Goal: Information Seeking & Learning: Find specific fact

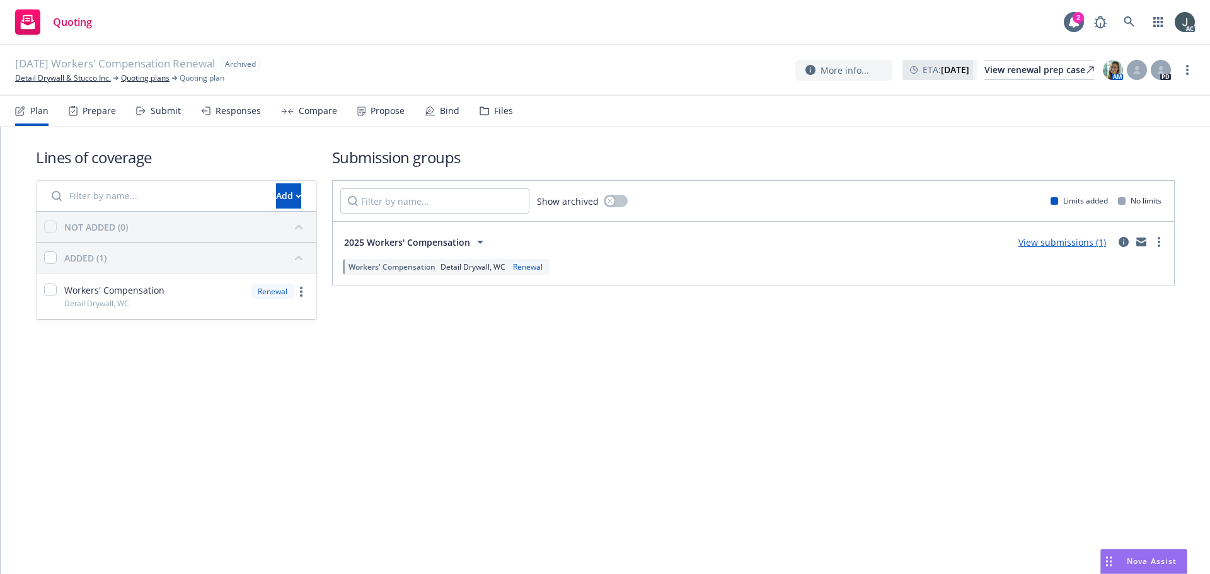
click at [811, 449] on div "Lines of coverage Add NOT ADDED (0) ADDED (1) Workers' Compensation Detail Dryw…" at bounding box center [606, 351] width 1210 height 448
click at [107, 112] on div "Prepare" at bounding box center [99, 111] width 33 height 10
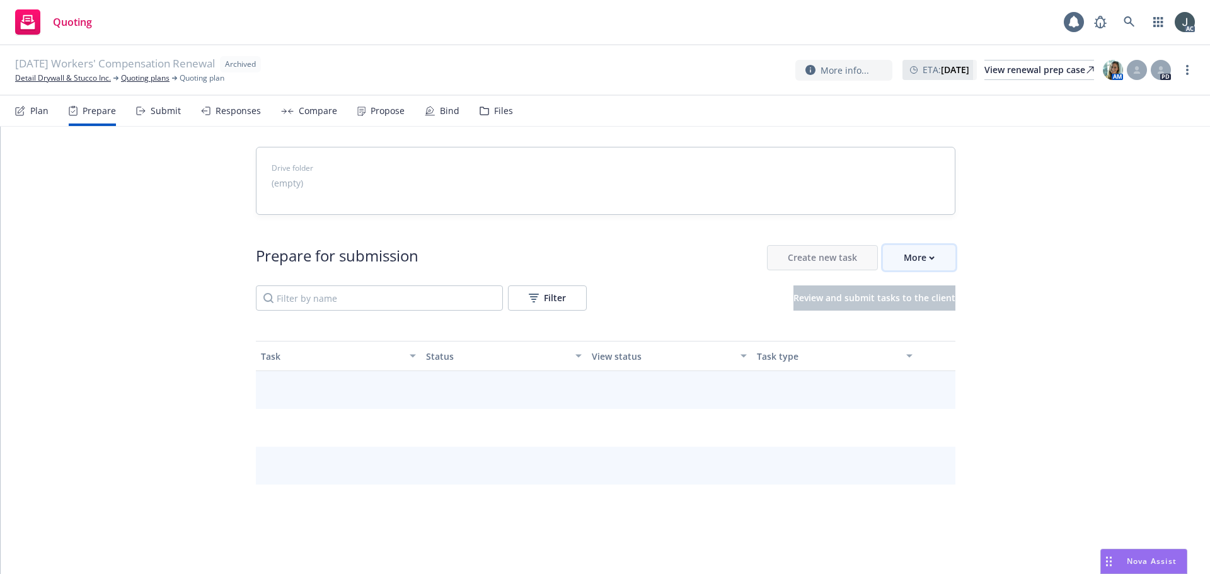
click at [935, 260] on button "More" at bounding box center [919, 257] width 72 height 25
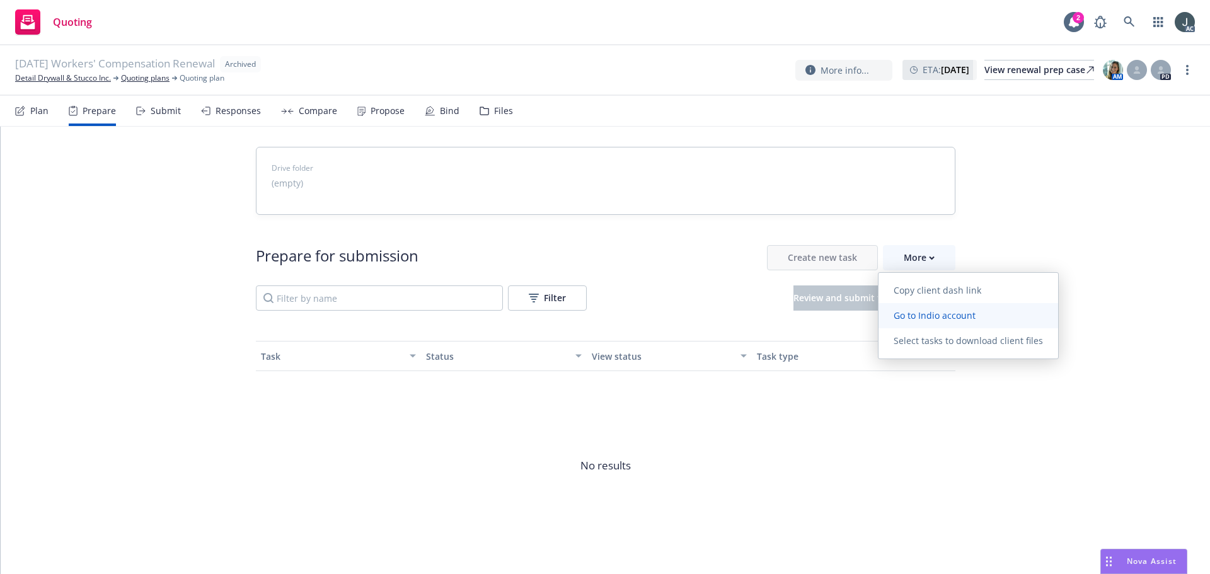
click at [933, 313] on span "Go to Indio account" at bounding box center [935, 316] width 112 height 12
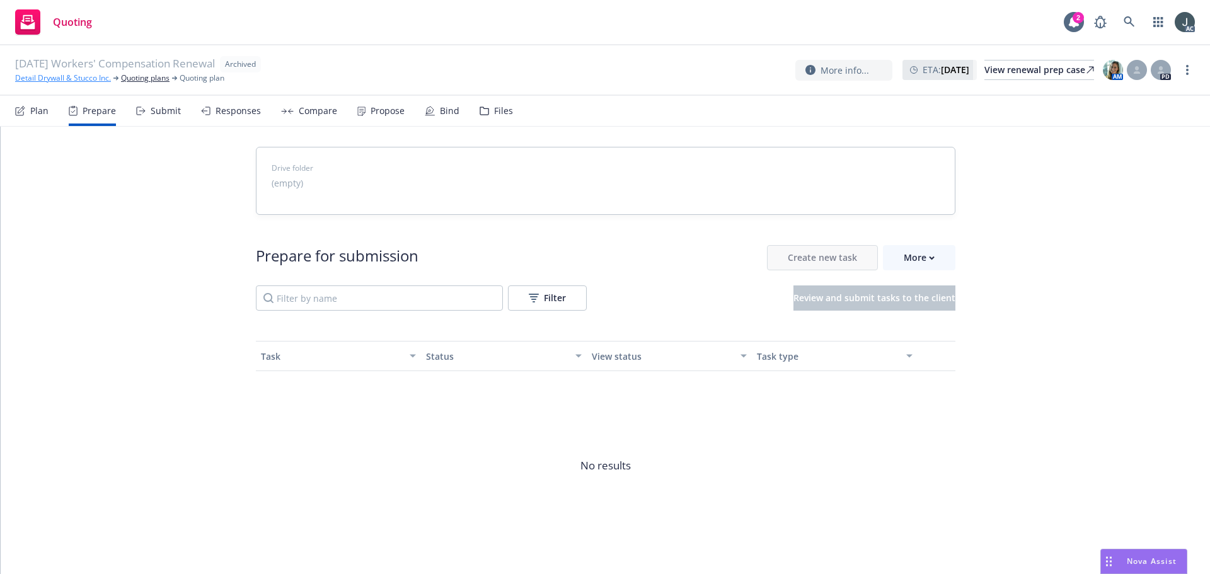
click at [84, 74] on link "Detail Drywall & Stucco Inc." at bounding box center [63, 77] width 96 height 11
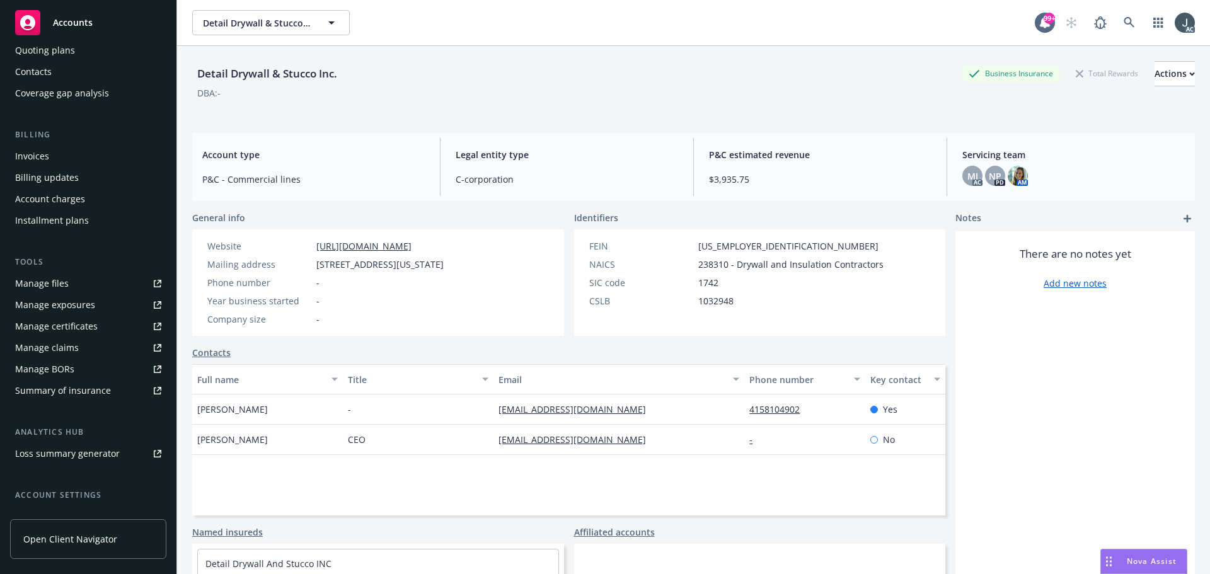
scroll to position [226, 0]
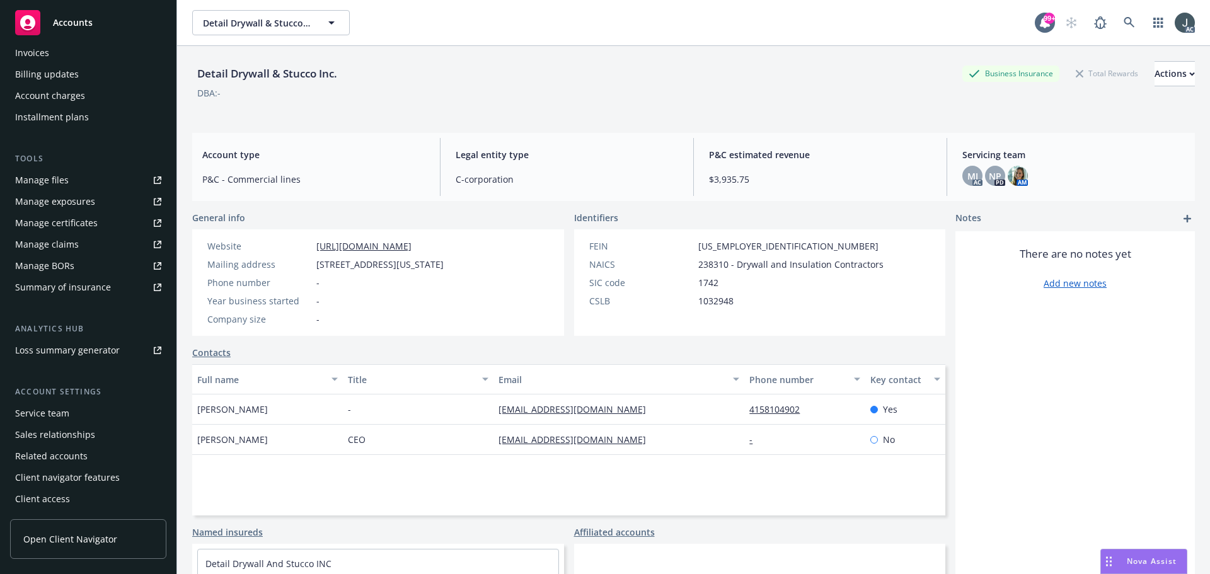
click at [44, 417] on div "Service team" at bounding box center [42, 413] width 54 height 20
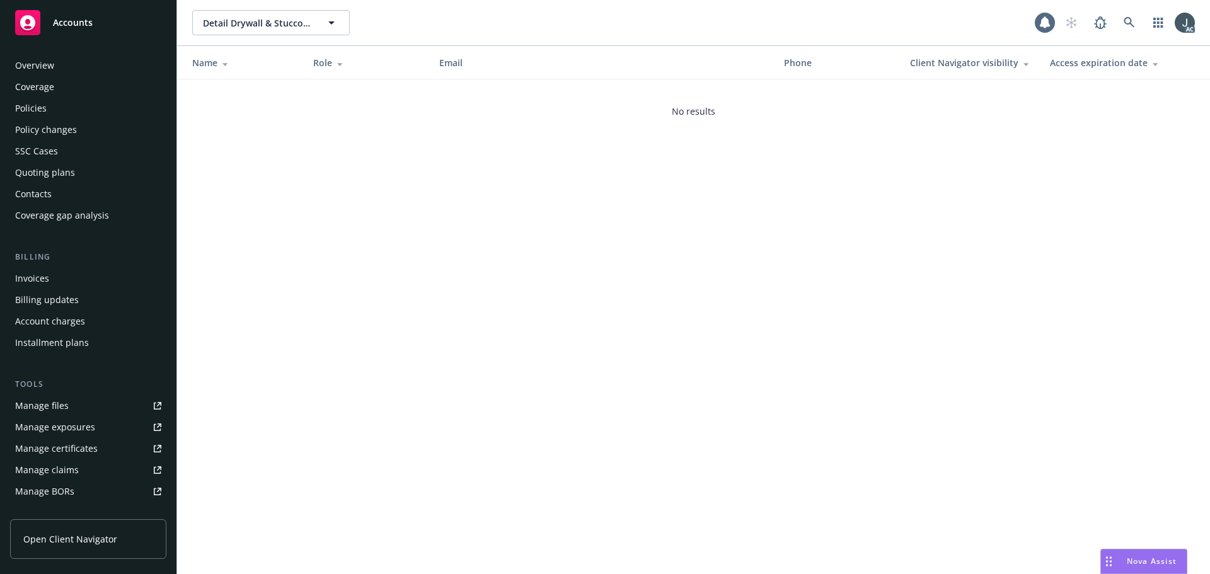
scroll to position [226, 0]
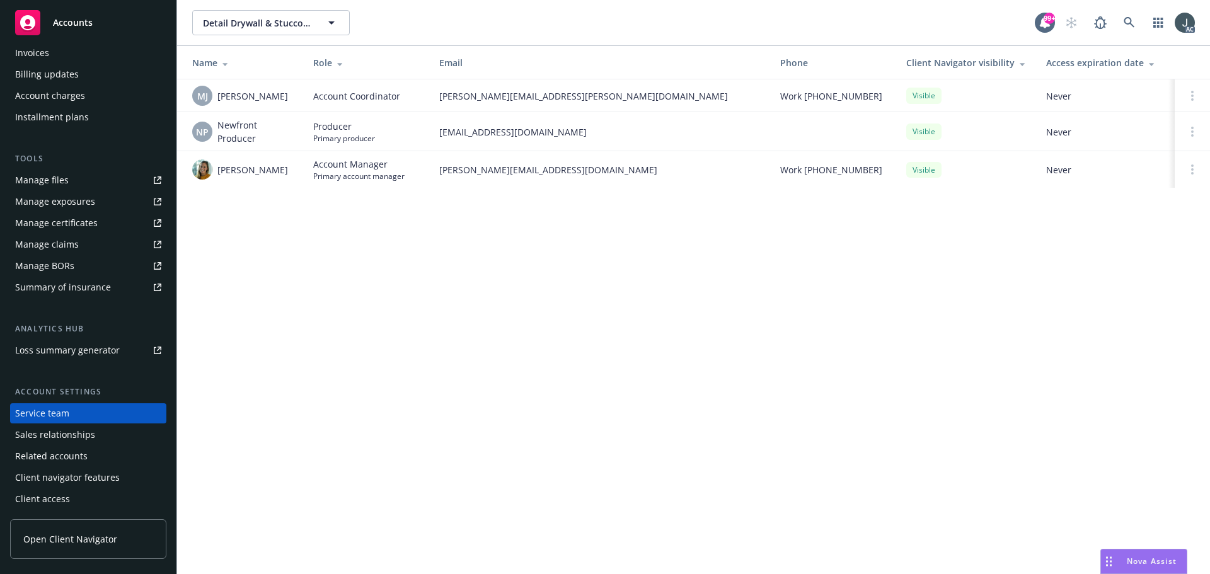
click at [509, 302] on div "Detail Drywall & Stucco Inc. Detail Drywall & Stucco Inc. 99+ AC Name Role Emai…" at bounding box center [693, 287] width 1033 height 574
drag, startPoint x: 261, startPoint y: 172, endPoint x: 218, endPoint y: 170, distance: 42.9
click at [218, 170] on span "Sally Poole" at bounding box center [252, 169] width 71 height 13
copy span "[PERSON_NAME]"
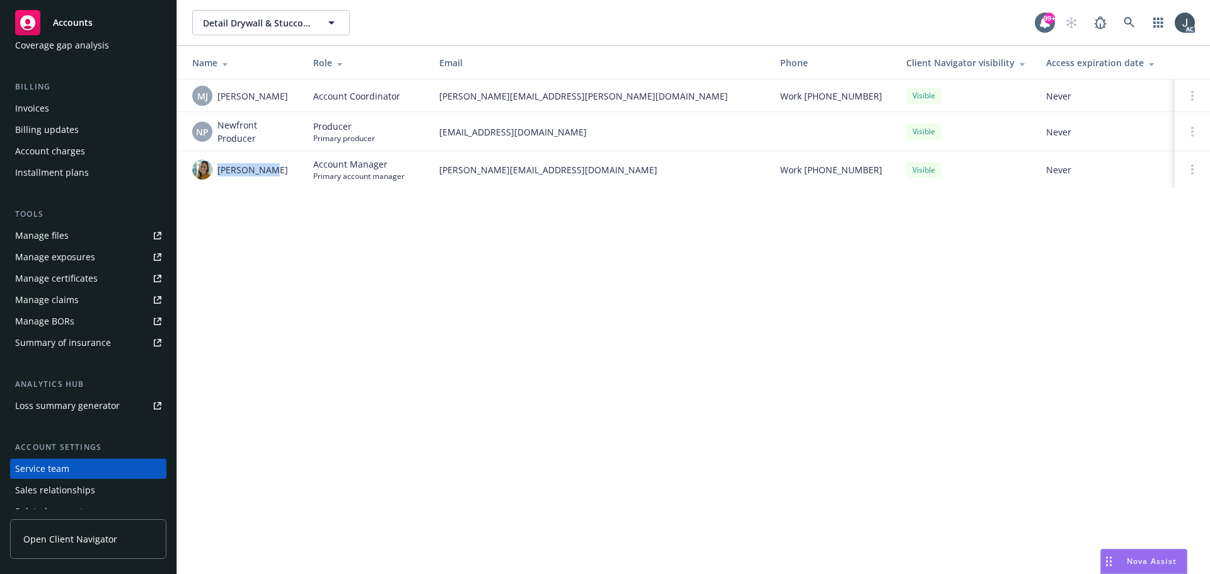
scroll to position [0, 0]
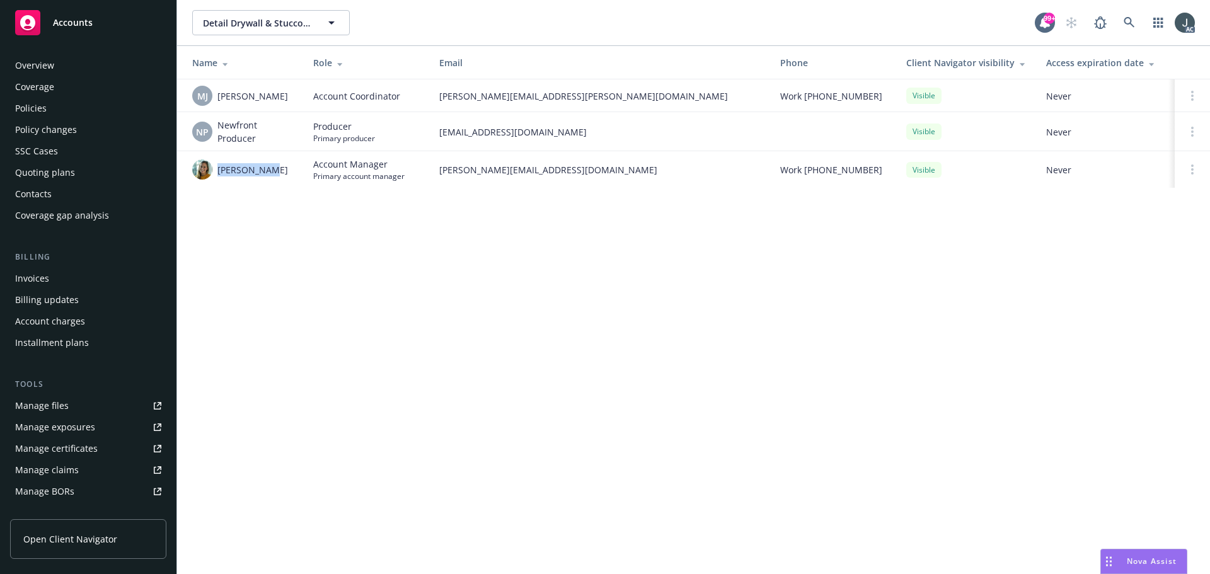
click at [45, 106] on div "Policies" at bounding box center [31, 108] width 32 height 20
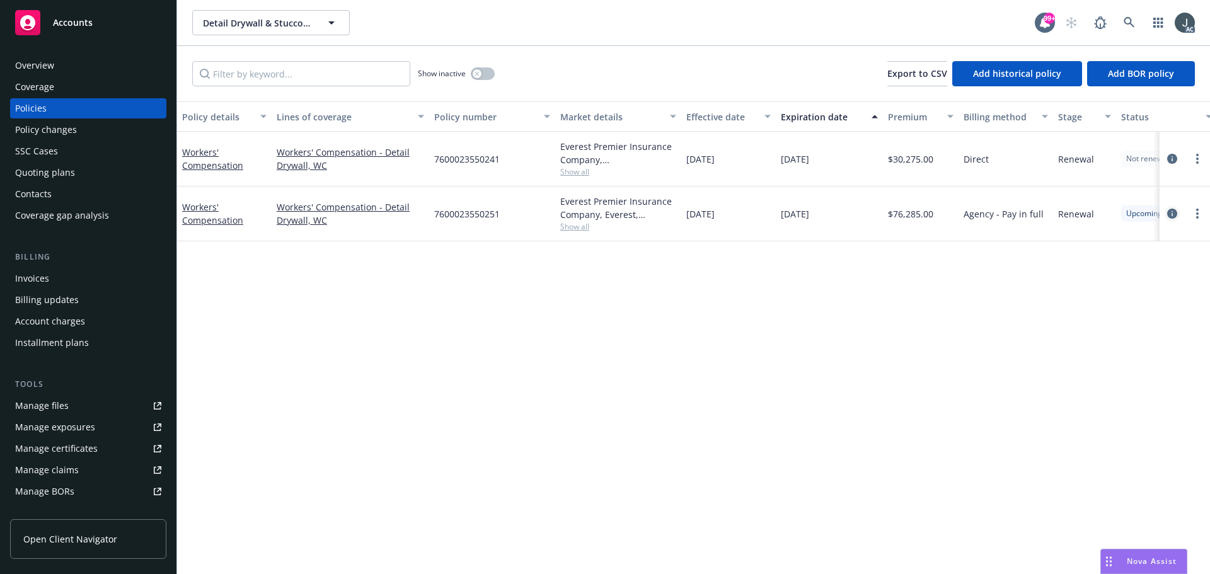
click at [1173, 213] on icon "circleInformation" at bounding box center [1172, 214] width 10 height 10
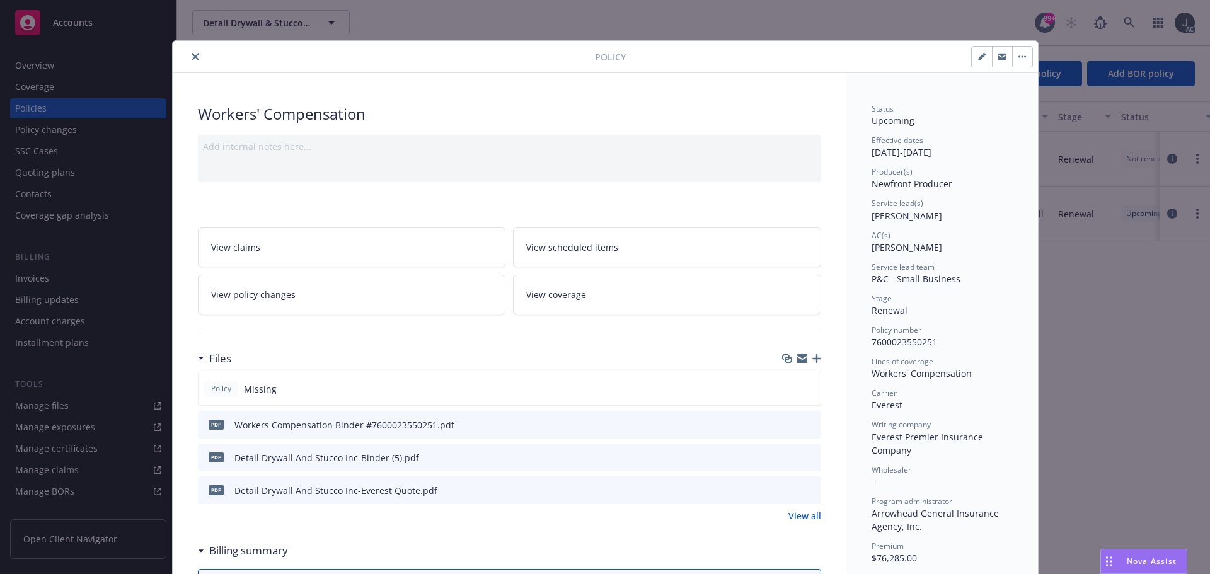
click at [195, 59] on button "close" at bounding box center [195, 56] width 15 height 15
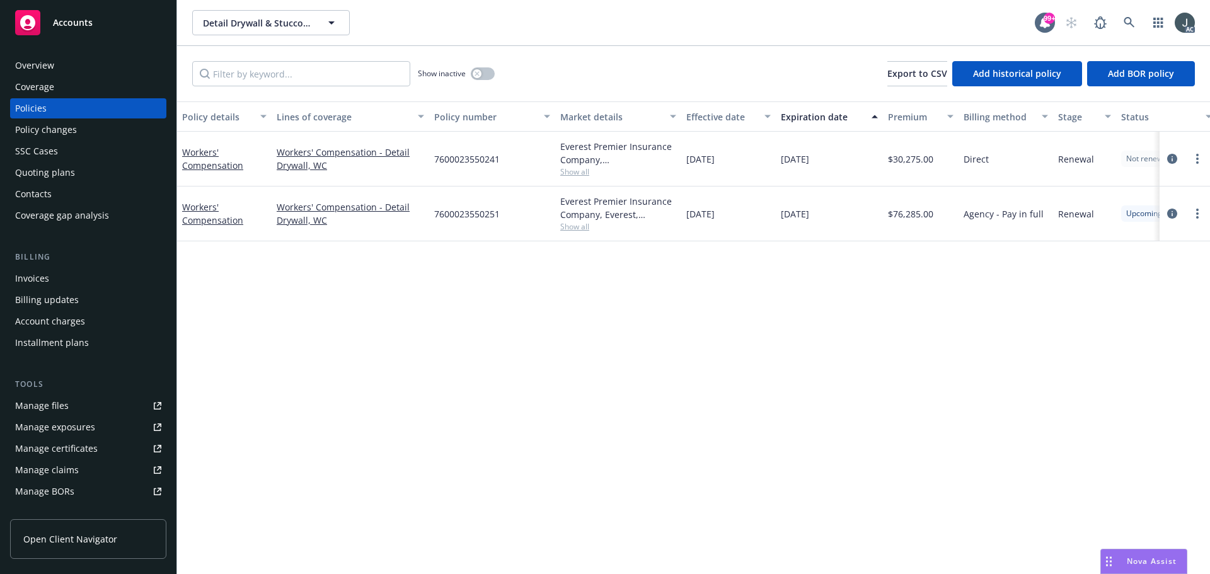
drag, startPoint x: 782, startPoint y: 161, endPoint x: 860, endPoint y: 165, distance: 78.9
click at [860, 165] on div "08/18/2025" at bounding box center [829, 159] width 107 height 55
copy span "08/18/2025"
drag, startPoint x: 247, startPoint y: 178, endPoint x: 181, endPoint y: 151, distance: 71.5
click at [181, 151] on div "Workers' Compensation" at bounding box center [224, 159] width 95 height 55
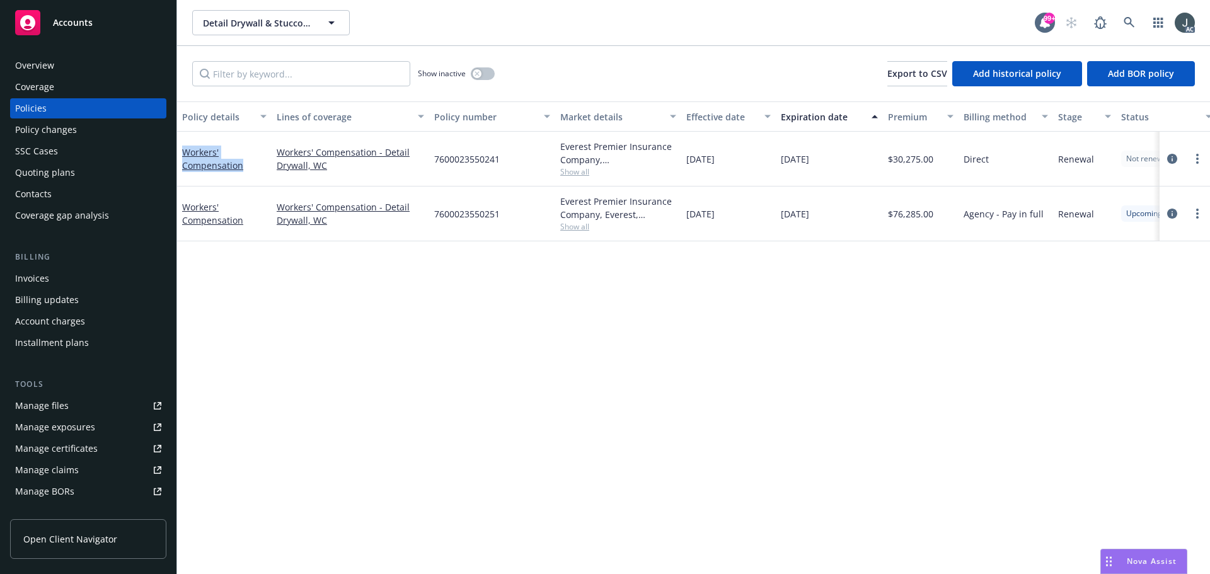
copy link "Workers' Compensation"
click at [1169, 214] on icon "circleInformation" at bounding box center [1172, 214] width 10 height 10
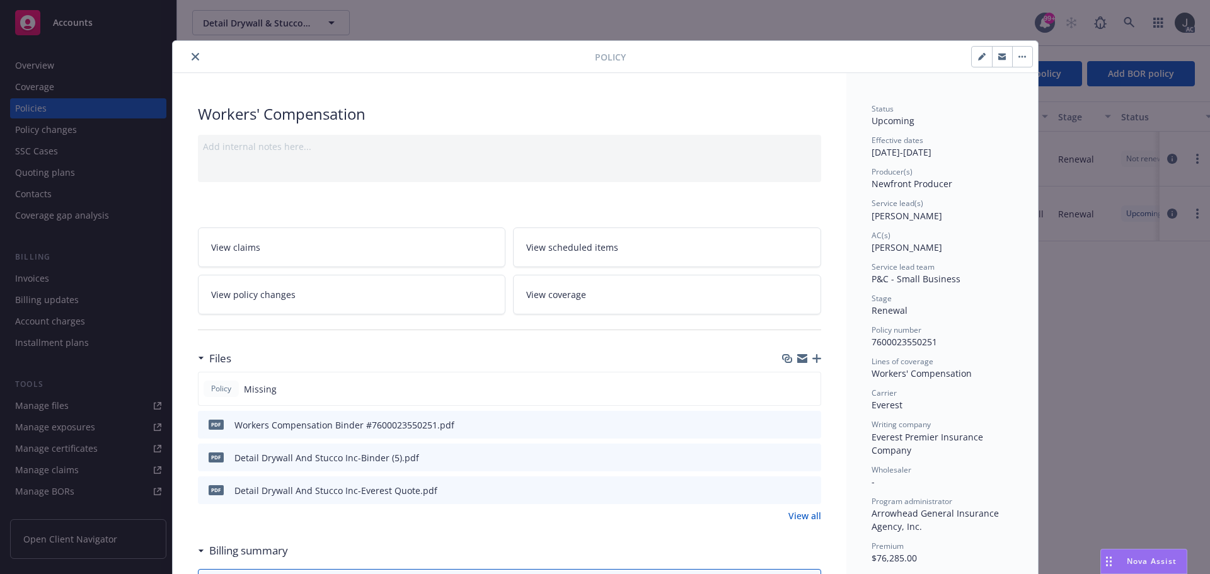
scroll to position [38, 0]
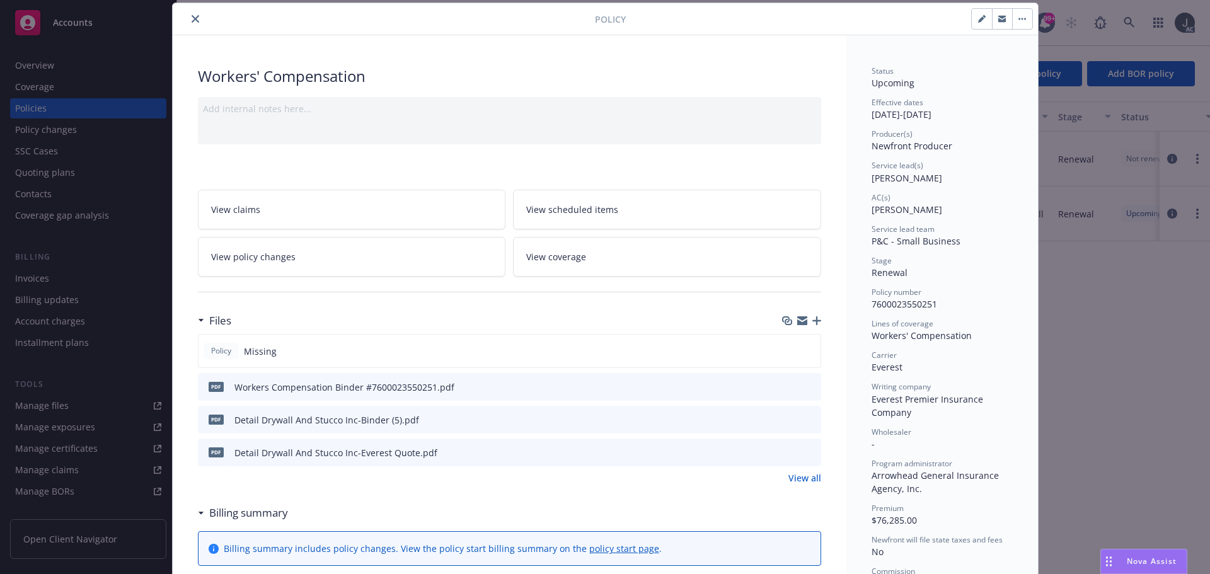
click at [809, 475] on link "View all" at bounding box center [805, 478] width 33 height 13
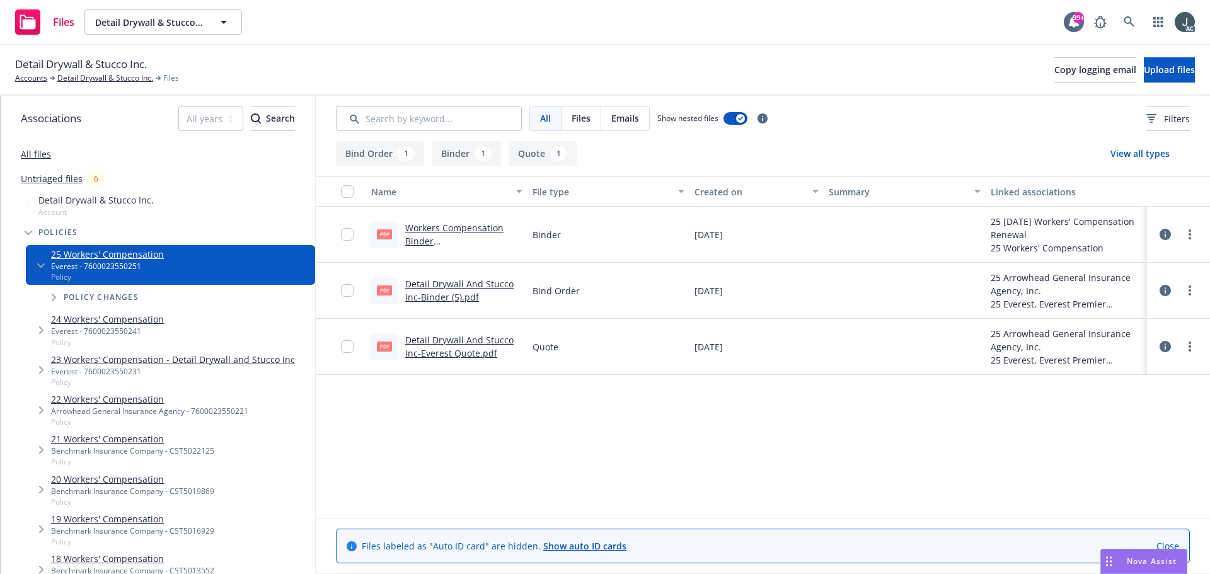
click at [480, 227] on link "Workers Compensation Binder #7600023550251.pdf" at bounding box center [454, 241] width 98 height 38
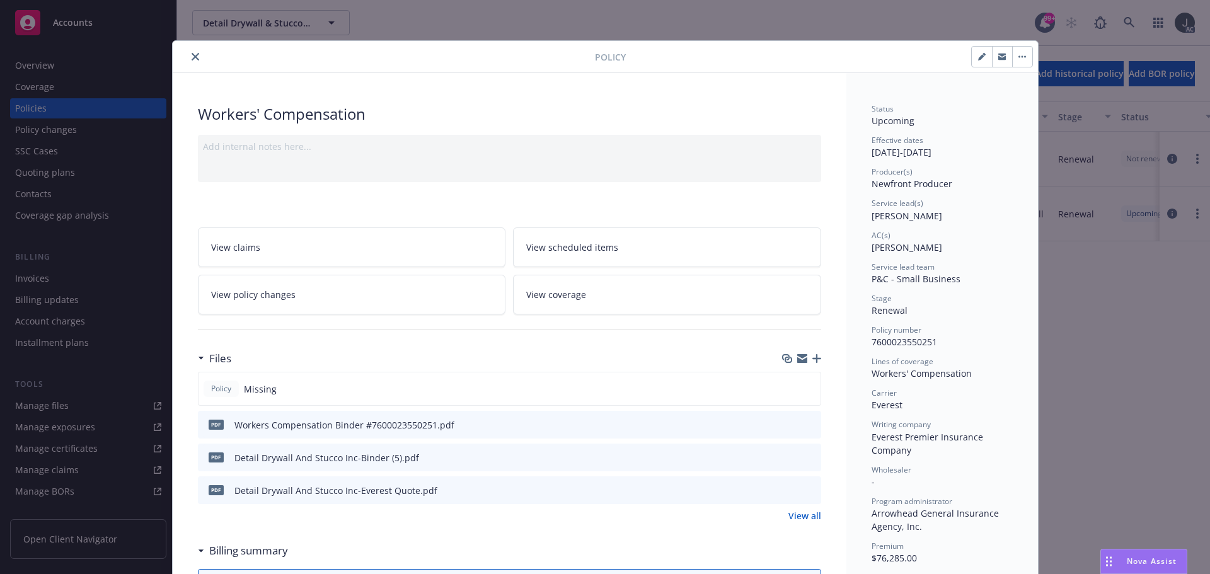
click at [192, 54] on icon "close" at bounding box center [196, 57] width 8 height 8
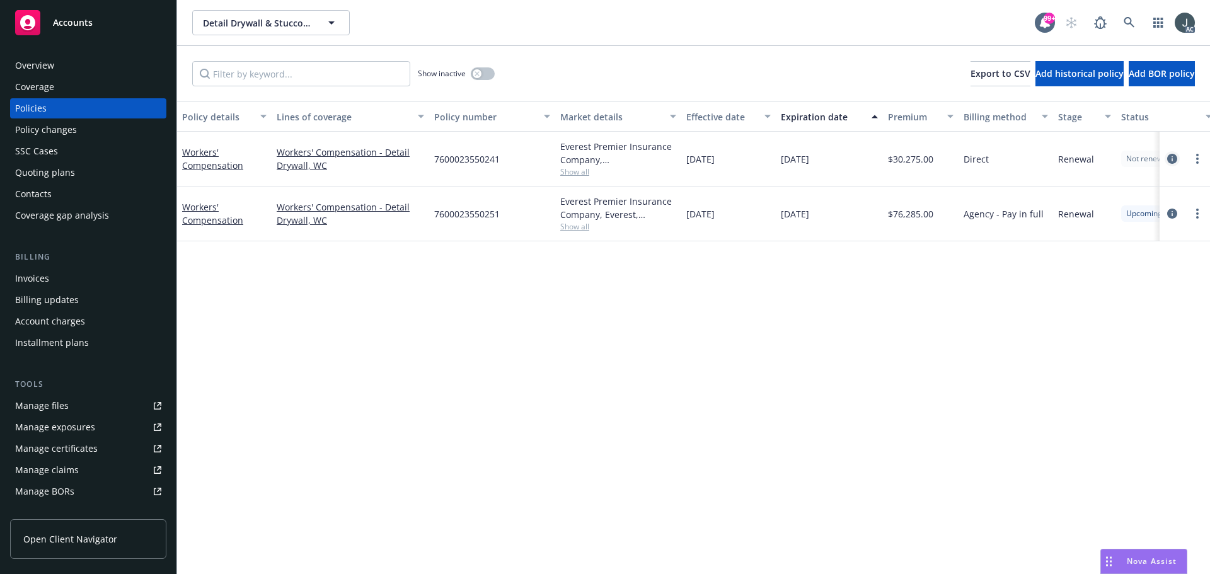
click at [1169, 156] on icon "circleInformation" at bounding box center [1172, 159] width 10 height 10
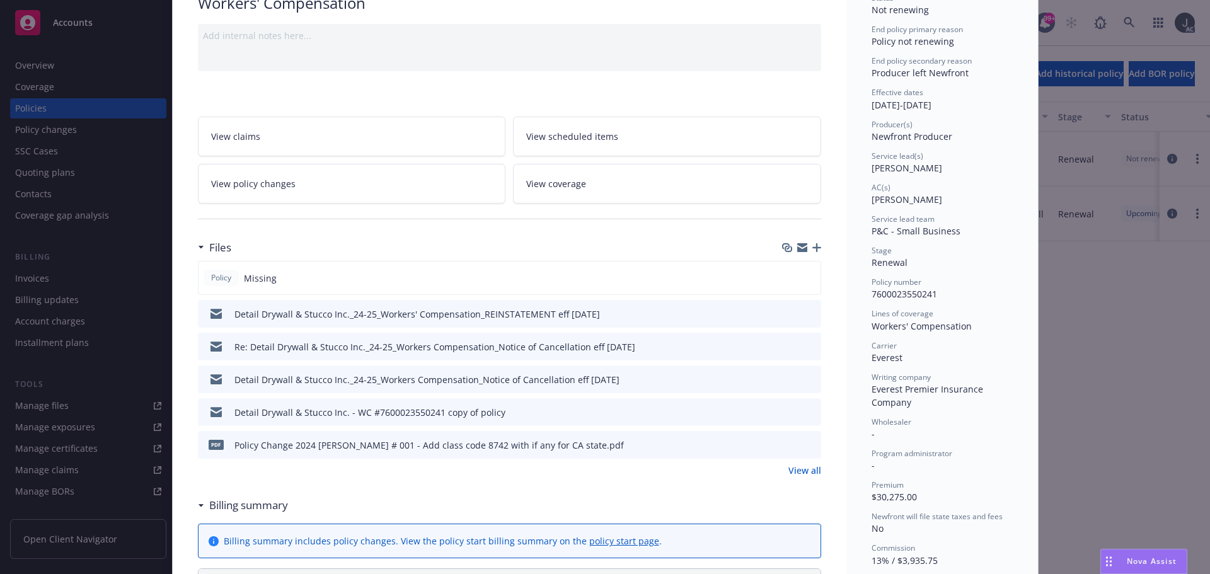
scroll to position [126, 0]
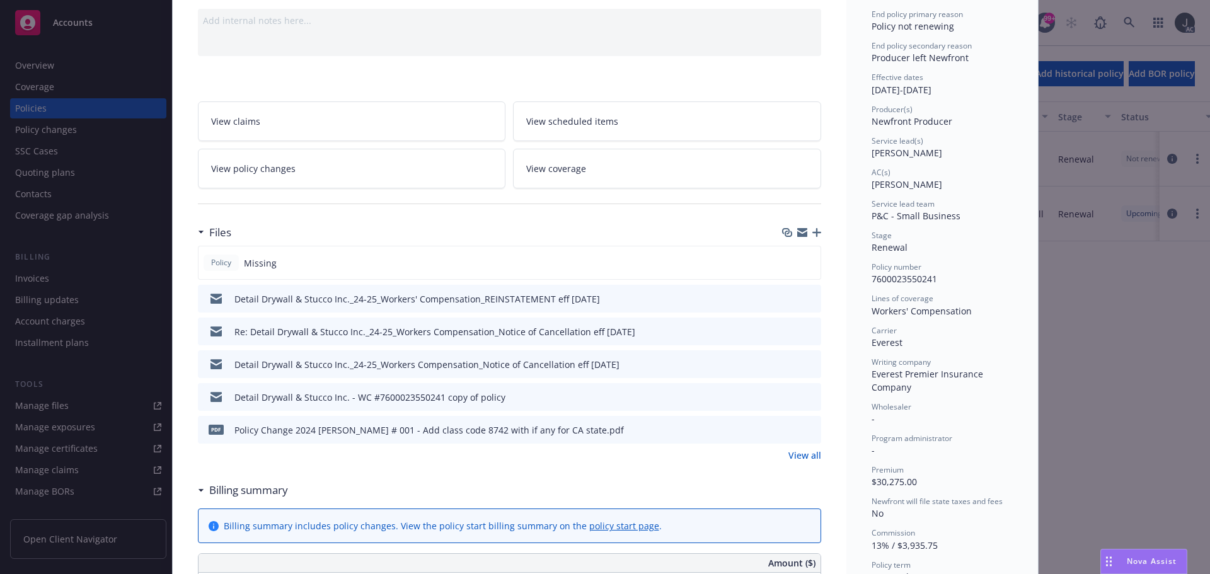
click at [804, 454] on link "View all" at bounding box center [805, 455] width 33 height 13
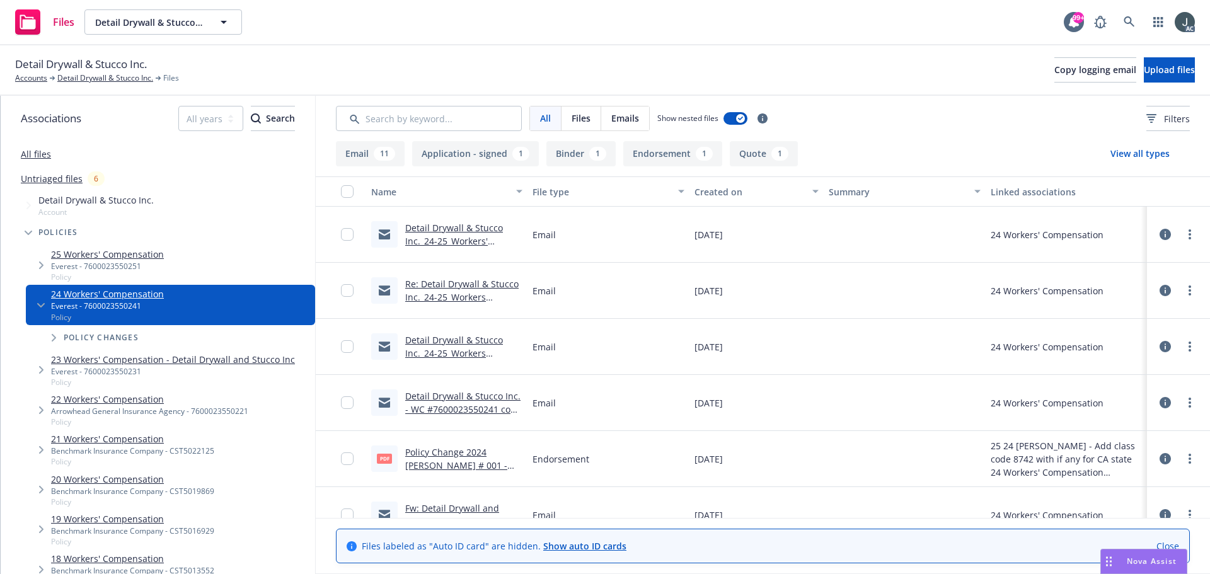
click at [485, 452] on link "Policy Change 2024 [PERSON_NAME] # 001 - Add class code 8742 with if any for CA…" at bounding box center [462, 472] width 115 height 52
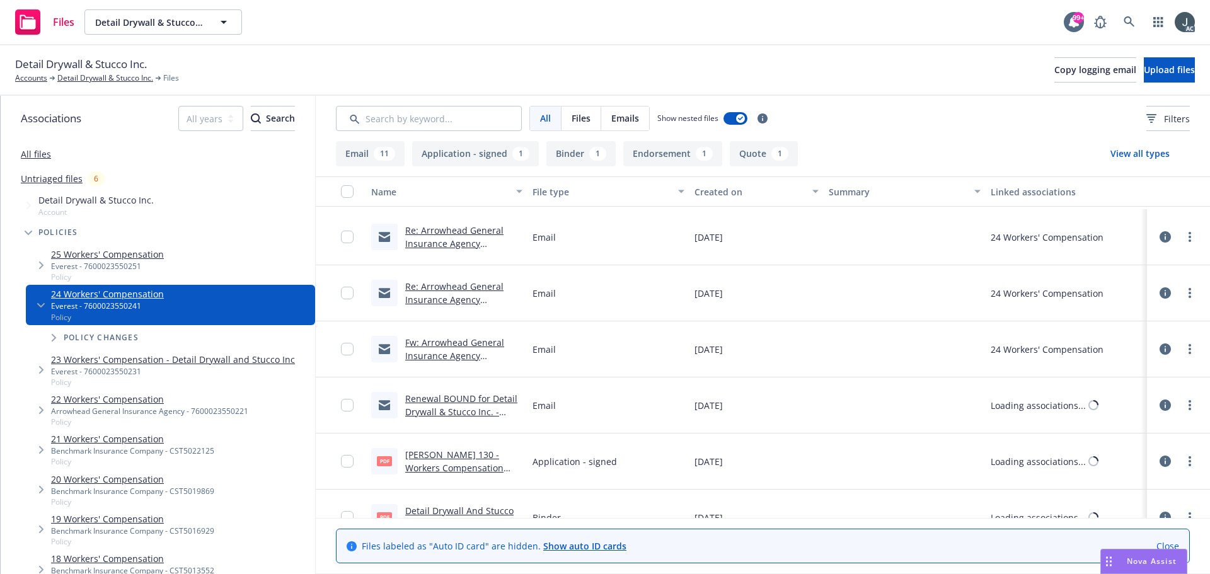
scroll to position [525, 0]
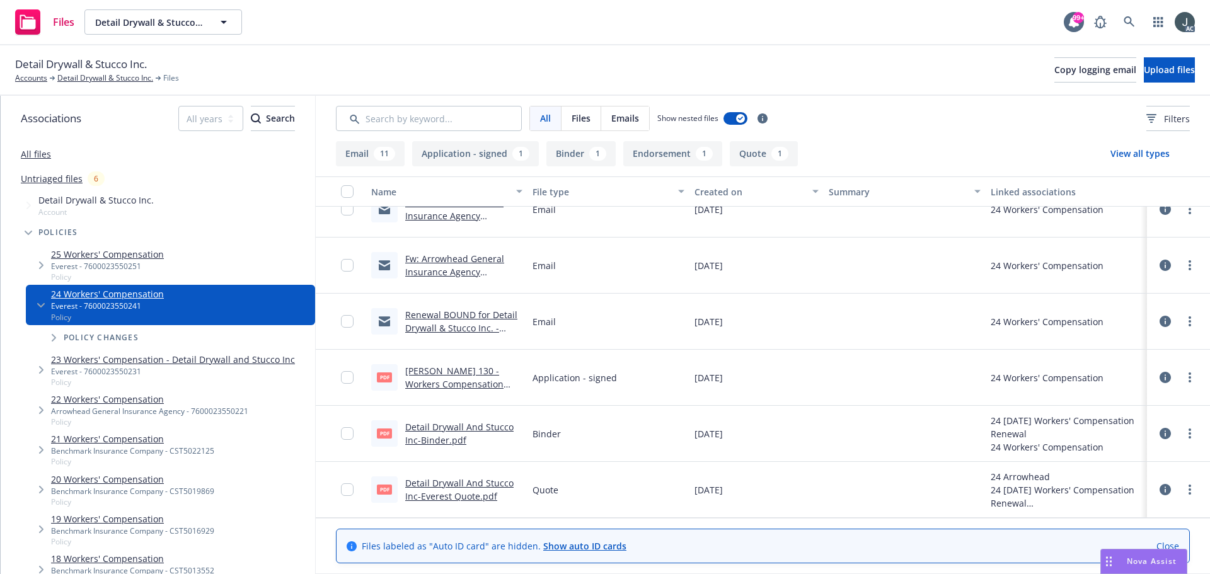
click at [475, 370] on link "[PERSON_NAME] 130 - Workers Compensation Application.pdf" at bounding box center [454, 384] width 98 height 38
click at [98, 81] on link "Detail Drywall & Stucco Inc." at bounding box center [105, 77] width 96 height 11
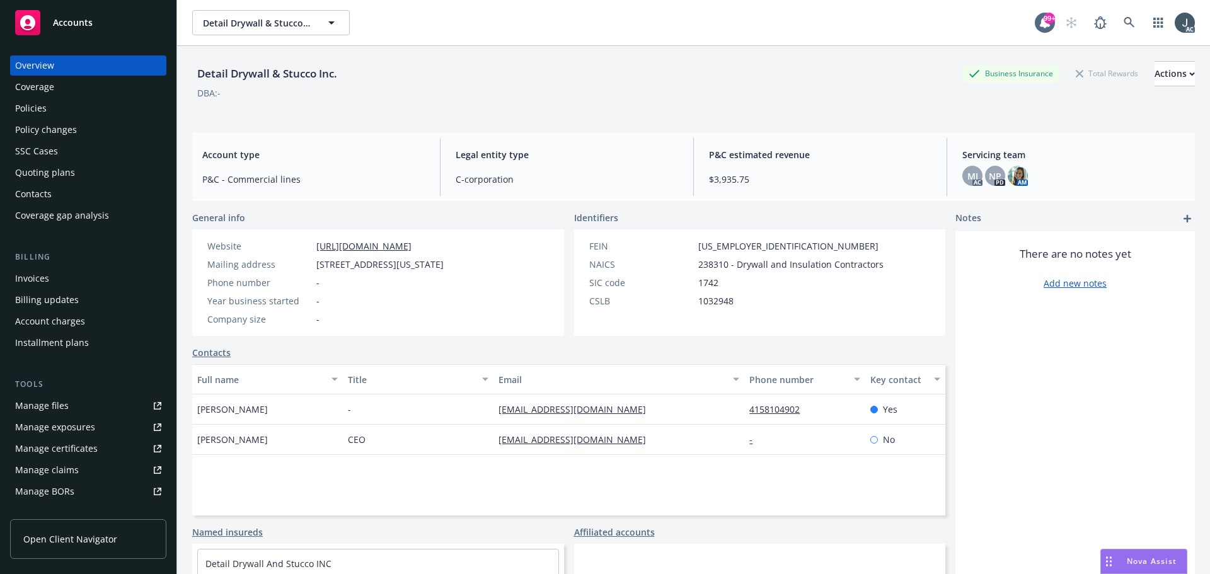
click at [707, 263] on span "238310 - Drywall and Insulation Contractors" at bounding box center [790, 264] width 185 height 13
copy span "238310"
click at [37, 107] on div "Policies" at bounding box center [31, 108] width 32 height 20
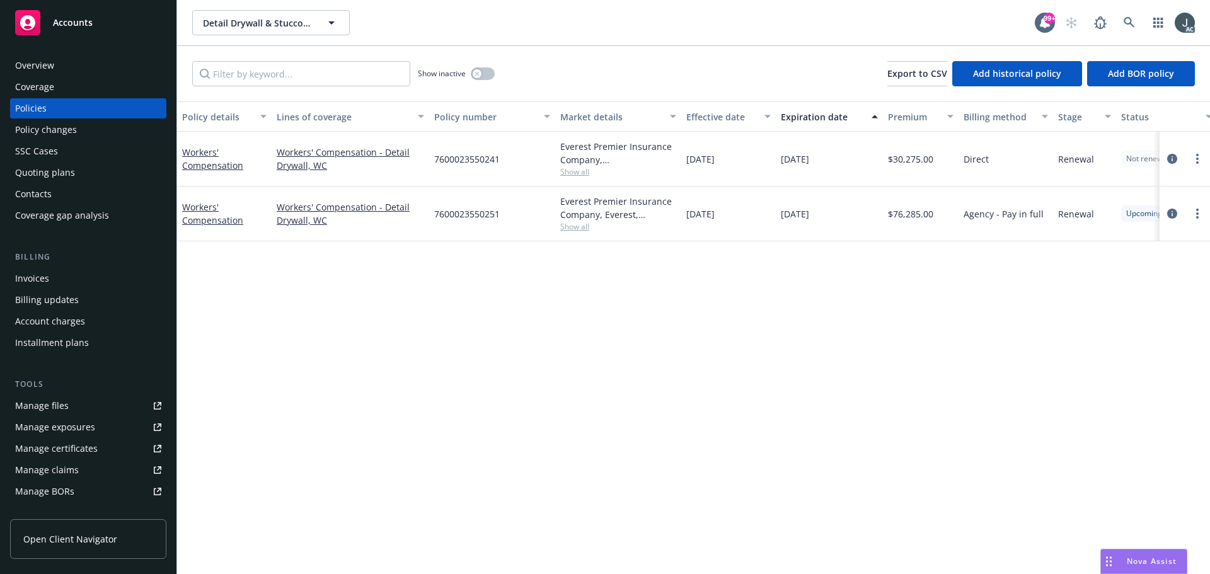
click at [489, 161] on span "7600023550241" at bounding box center [467, 159] width 66 height 13
copy span "7600023550241"
click at [576, 173] on span "Show all" at bounding box center [618, 171] width 116 height 11
click at [453, 247] on span "Everest" at bounding box center [550, 244] width 232 height 13
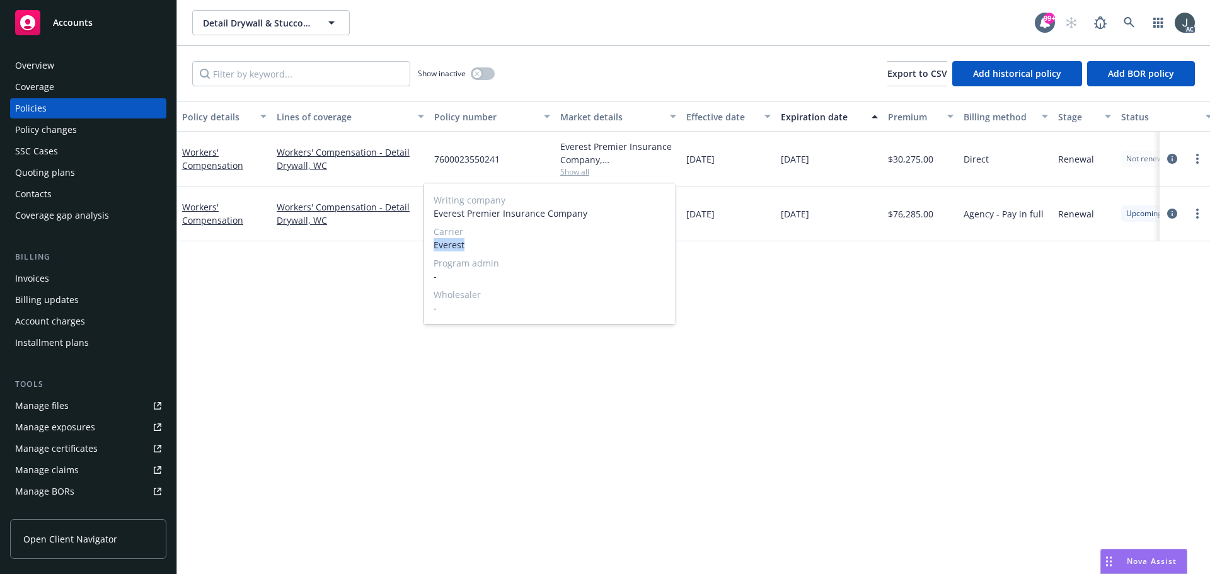
click at [453, 247] on span "Everest" at bounding box center [550, 244] width 232 height 13
copy span "Everest"
click at [920, 159] on span "$30,275.00" at bounding box center [910, 159] width 45 height 13
copy span "30,275.00"
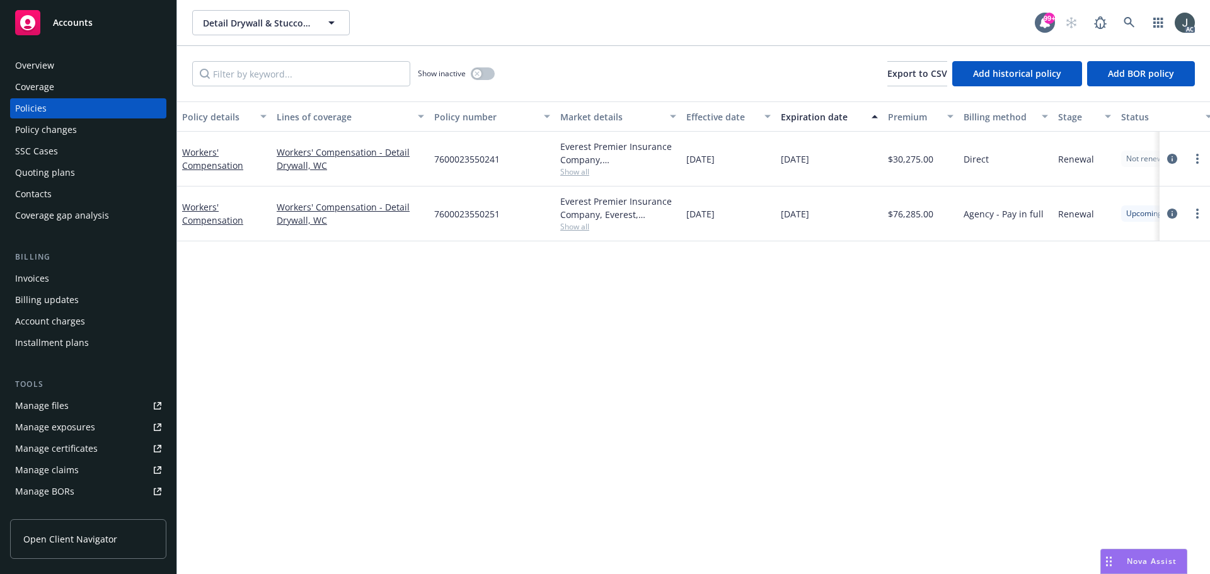
click at [719, 362] on div "Policy details Lines of coverage Policy number Market details Effective date Ex…" at bounding box center [693, 337] width 1033 height 473
click at [489, 75] on button "button" at bounding box center [483, 73] width 24 height 13
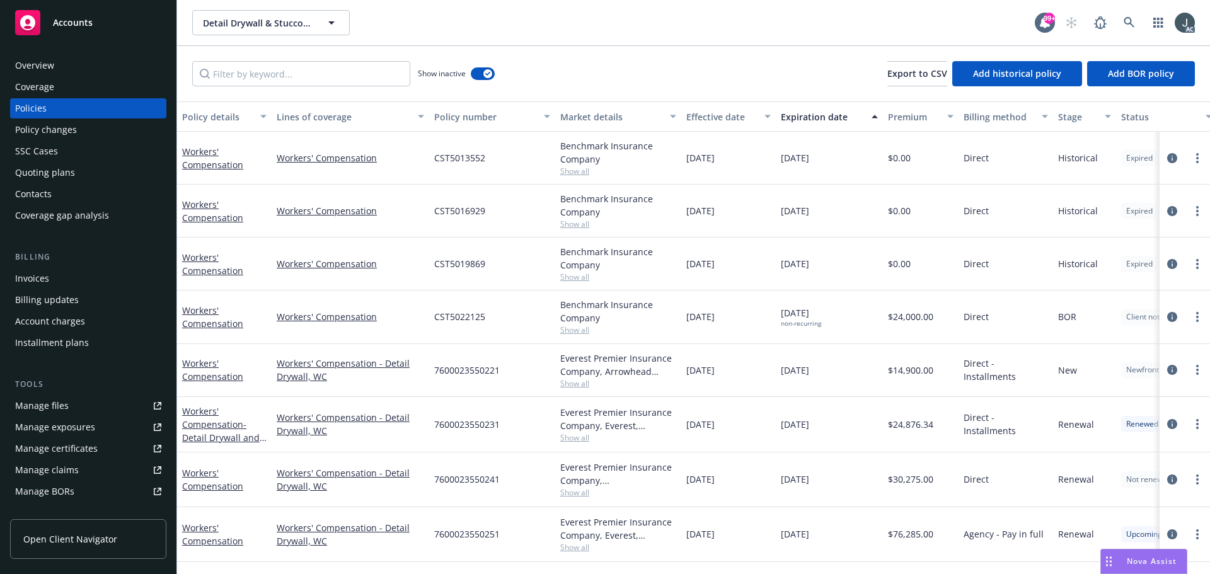
click at [478, 425] on span "7600023550231" at bounding box center [467, 424] width 66 height 13
copy span "7600023550231"
click at [586, 440] on span "Show all" at bounding box center [618, 437] width 116 height 11
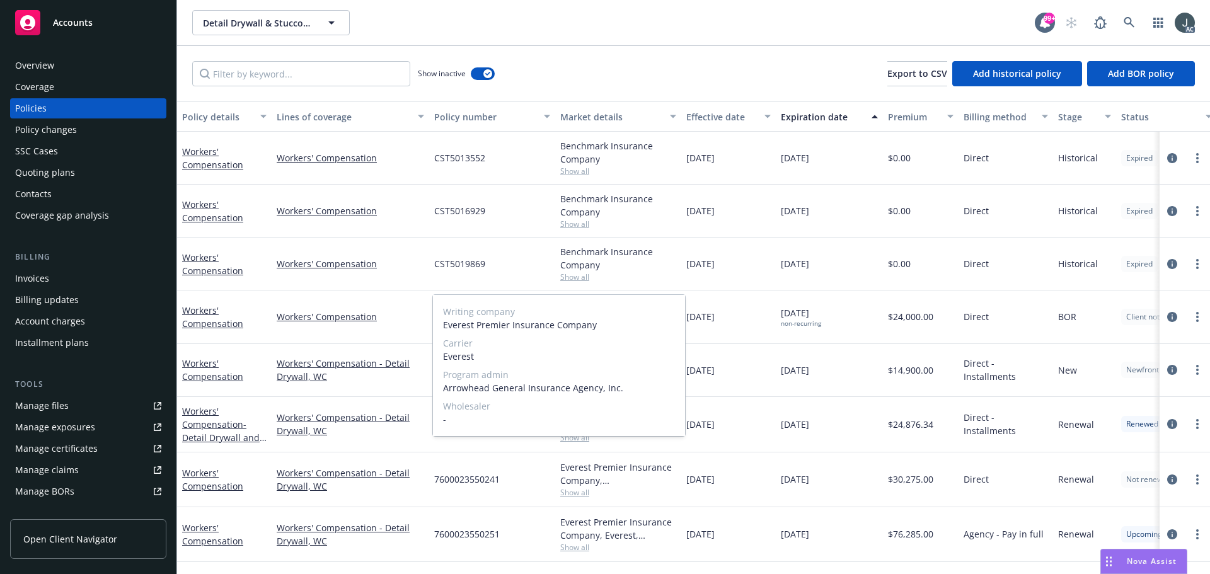
click at [469, 355] on span "Everest" at bounding box center [559, 356] width 232 height 13
copy span "Everest"
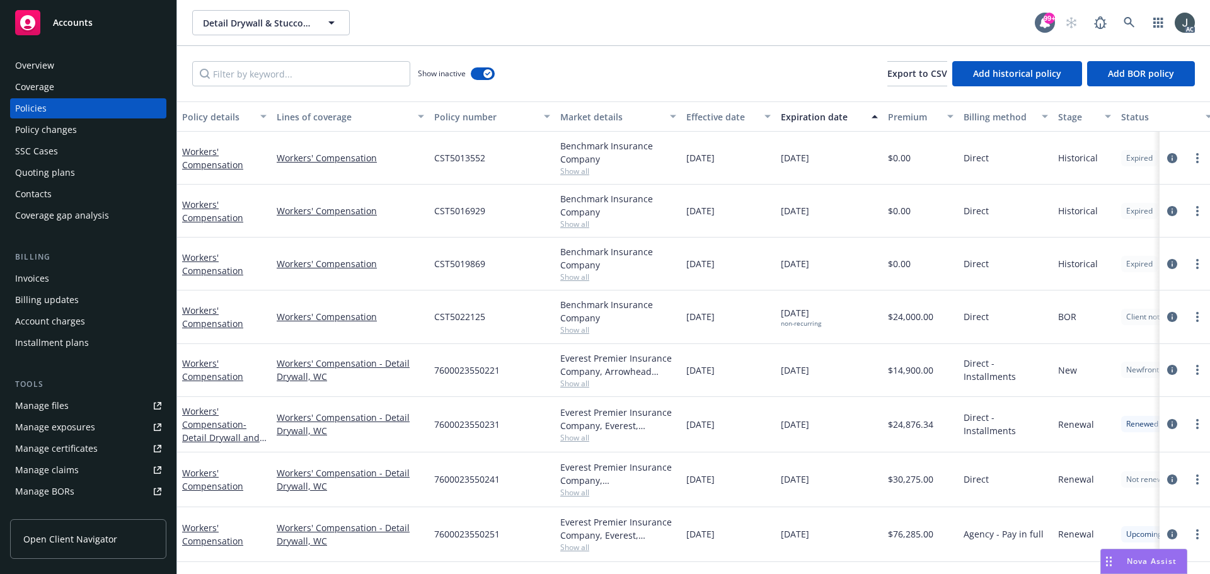
click at [917, 396] on div "$14,900.00" at bounding box center [921, 370] width 76 height 53
click at [914, 425] on span "$24,876.34" at bounding box center [910, 424] width 45 height 13
copy span "24,876.34"
click at [464, 370] on span "7600023550221" at bounding box center [467, 370] width 66 height 13
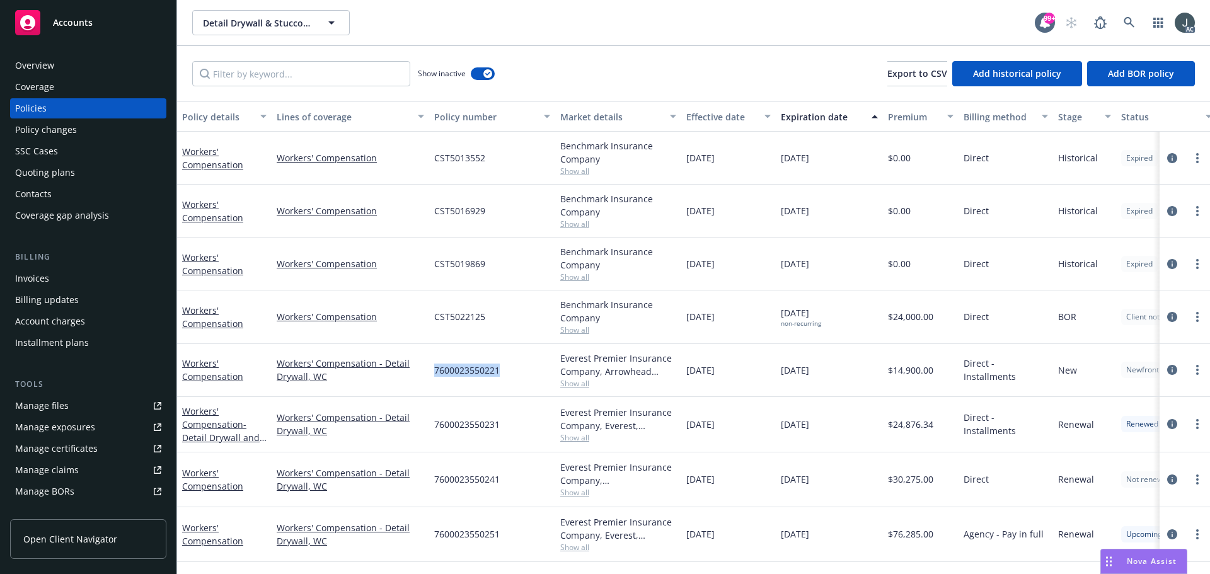
click at [464, 370] on span "7600023550221" at bounding box center [467, 370] width 66 height 13
copy span "7600023550221"
click at [574, 386] on span "Show all" at bounding box center [618, 383] width 116 height 11
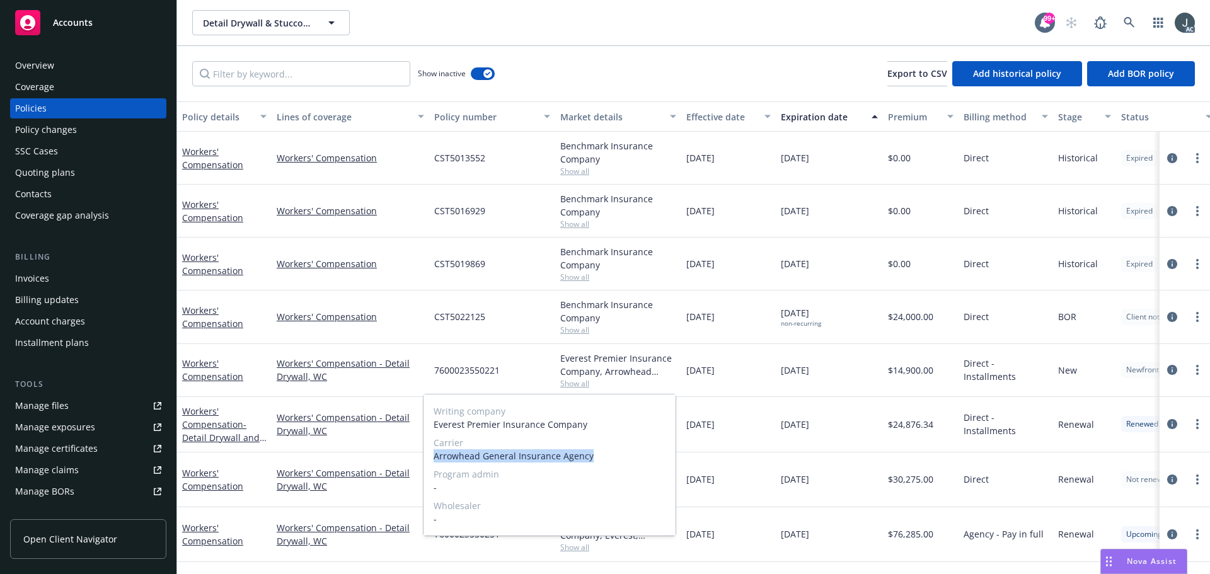
drag, startPoint x: 437, startPoint y: 453, endPoint x: 612, endPoint y: 454, distance: 175.2
click at [612, 454] on span "Arrowhead General Insurance Agency" at bounding box center [550, 455] width 232 height 13
copy span "Arrowhead General Insurance Agency"
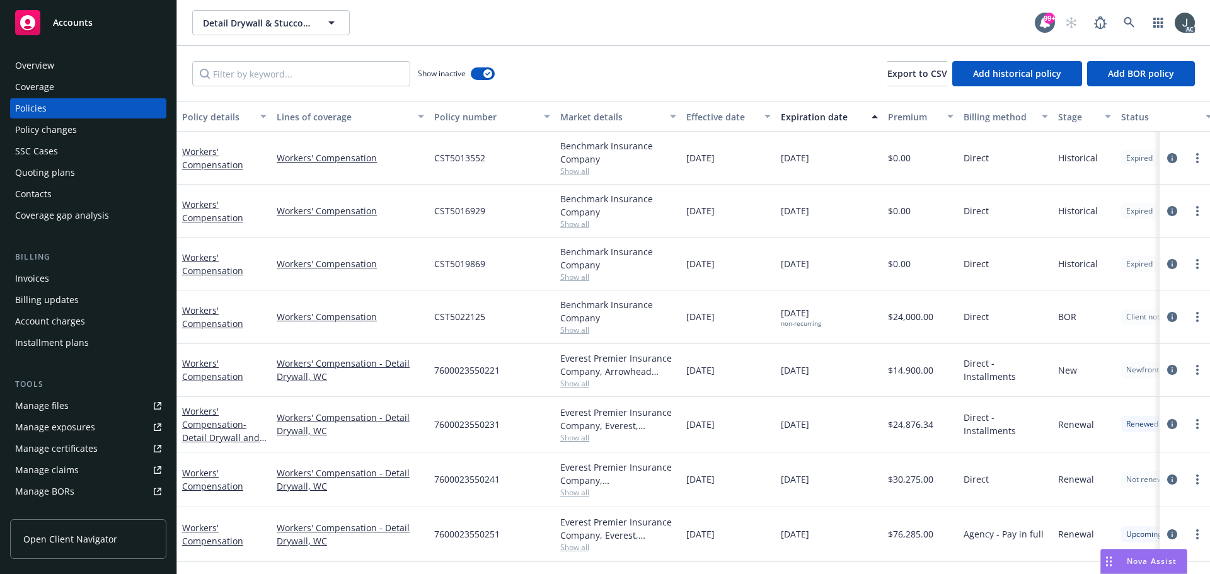
click at [723, 385] on div "[DATE]" at bounding box center [728, 370] width 95 height 53
click at [903, 368] on span "$14,900.00" at bounding box center [910, 370] width 45 height 13
copy span "14,900.00"
click at [460, 318] on span "CST5022125" at bounding box center [459, 316] width 51 height 13
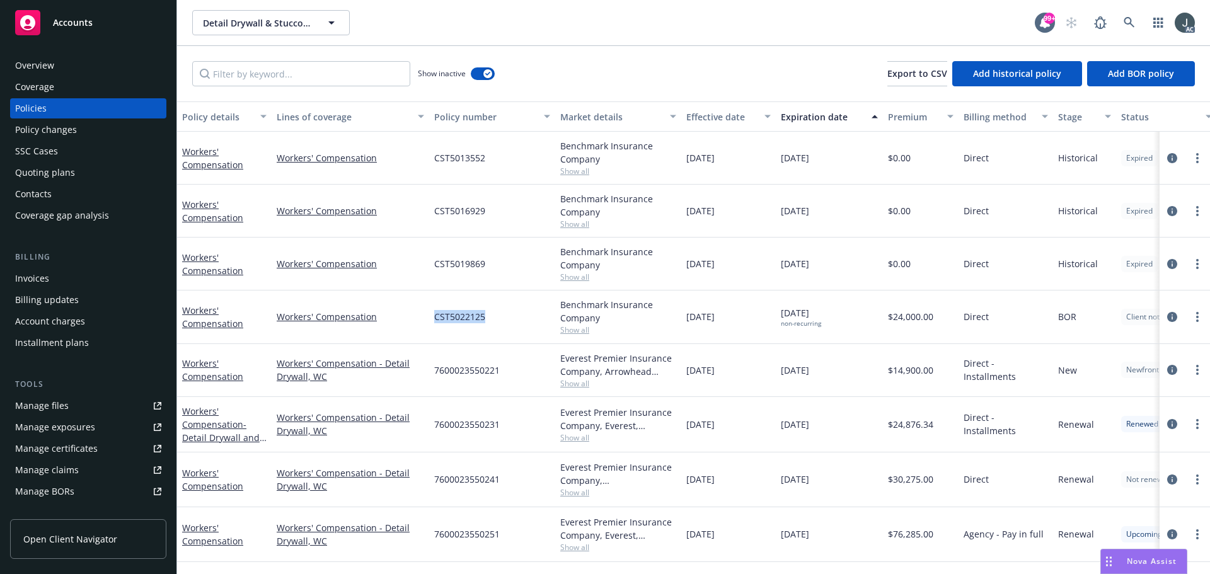
click at [460, 318] on span "CST5022125" at bounding box center [459, 316] width 51 height 13
click at [478, 273] on div "CST5019869" at bounding box center [492, 264] width 126 height 53
click at [478, 268] on span "CST5019869" at bounding box center [459, 263] width 51 height 13
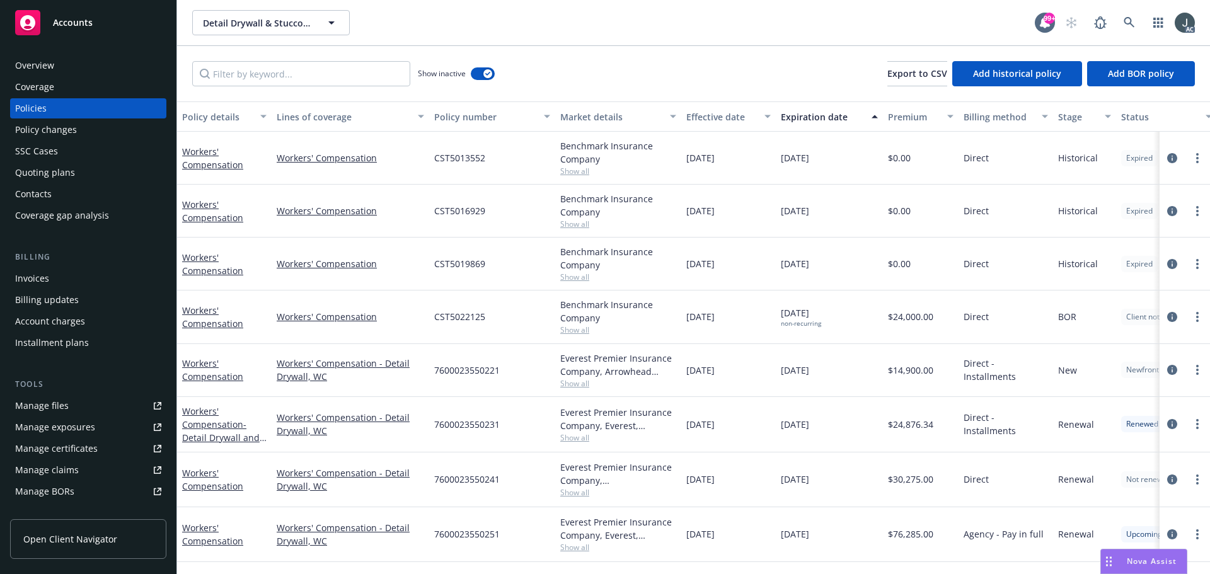
click at [579, 326] on span "Show all" at bounding box center [618, 330] width 116 height 11
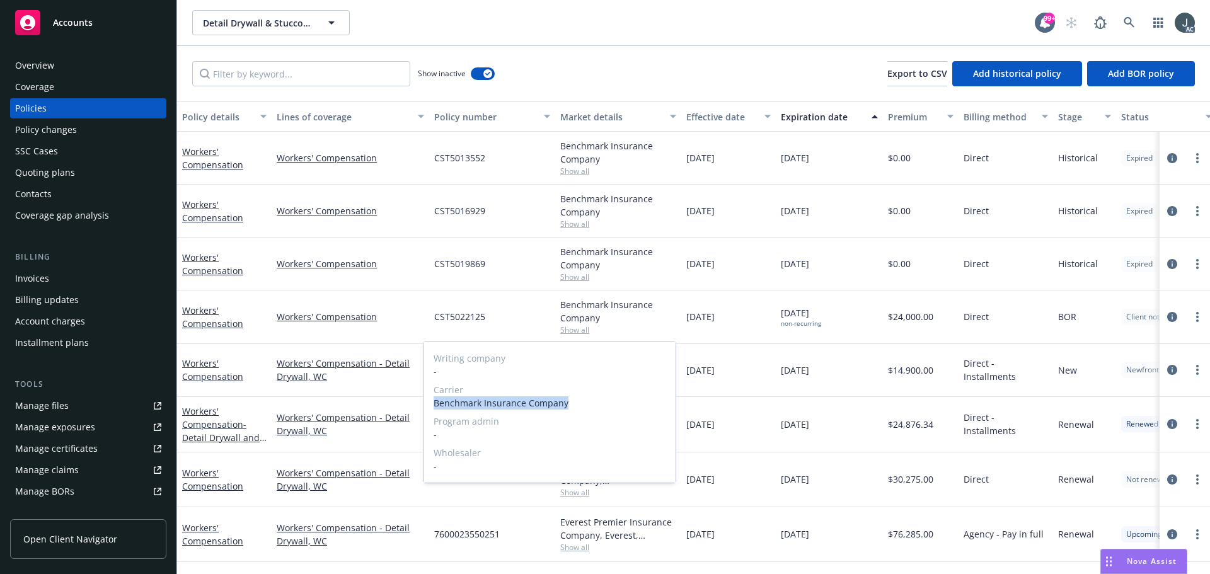
drag, startPoint x: 437, startPoint y: 402, endPoint x: 574, endPoint y: 400, distance: 137.4
click at [574, 400] on span "Benchmark Insurance Company" at bounding box center [550, 402] width 232 height 13
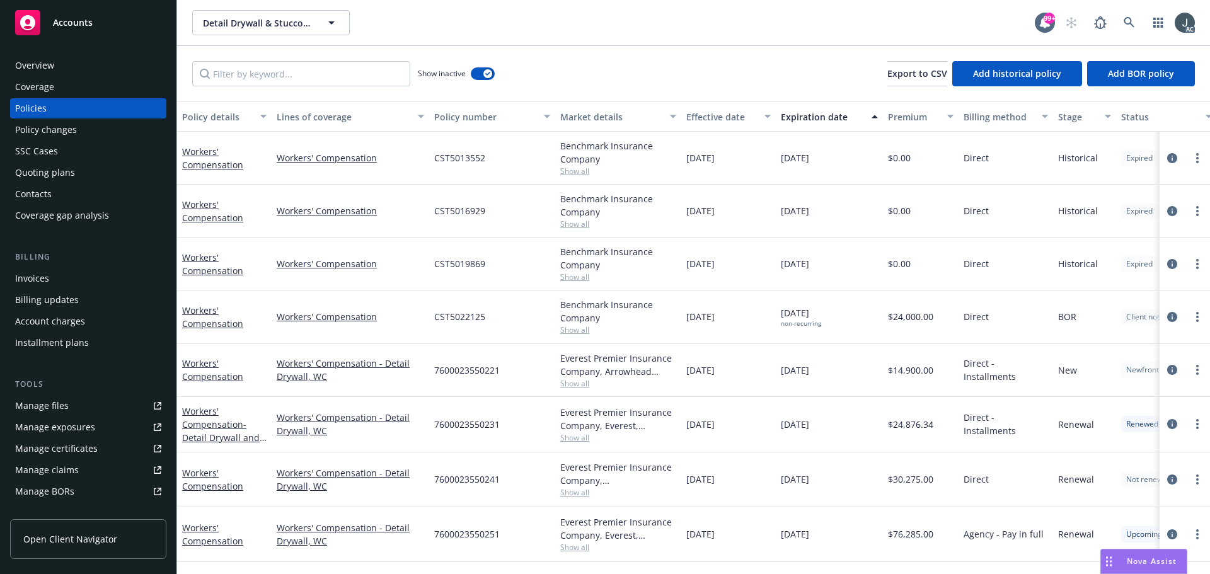
click at [580, 279] on span "Show all" at bounding box center [618, 277] width 116 height 11
click at [754, 287] on div "[DATE]" at bounding box center [728, 264] width 95 height 53
click at [909, 314] on span "$24,000.00" at bounding box center [910, 316] width 45 height 13
click at [752, 277] on div "[DATE]" at bounding box center [728, 264] width 95 height 53
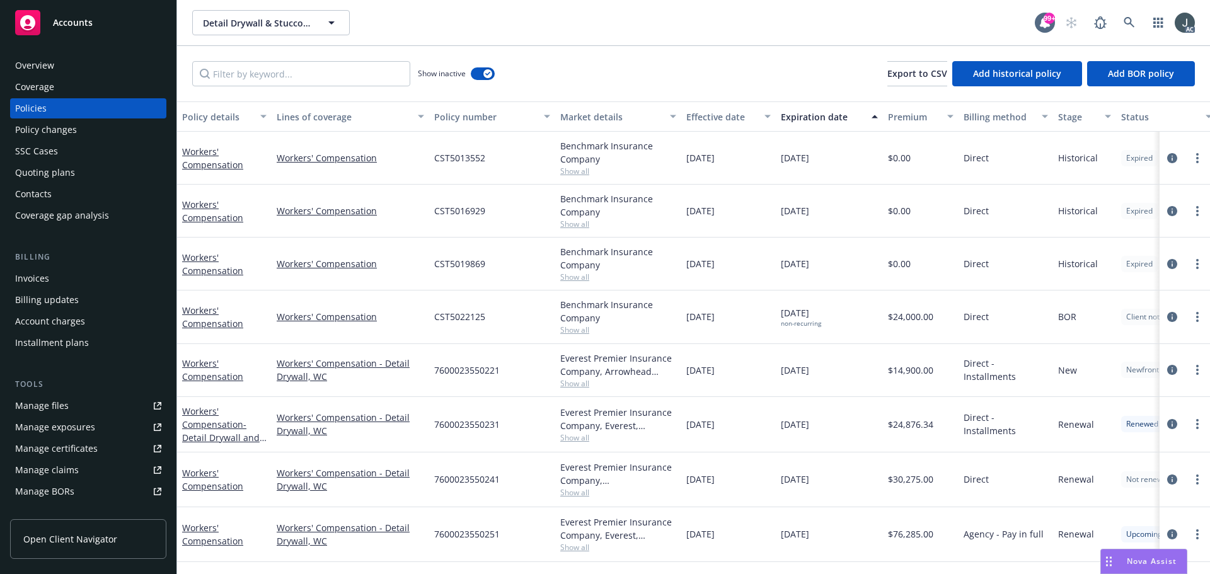
click at [57, 66] on div "Overview" at bounding box center [88, 65] width 146 height 20
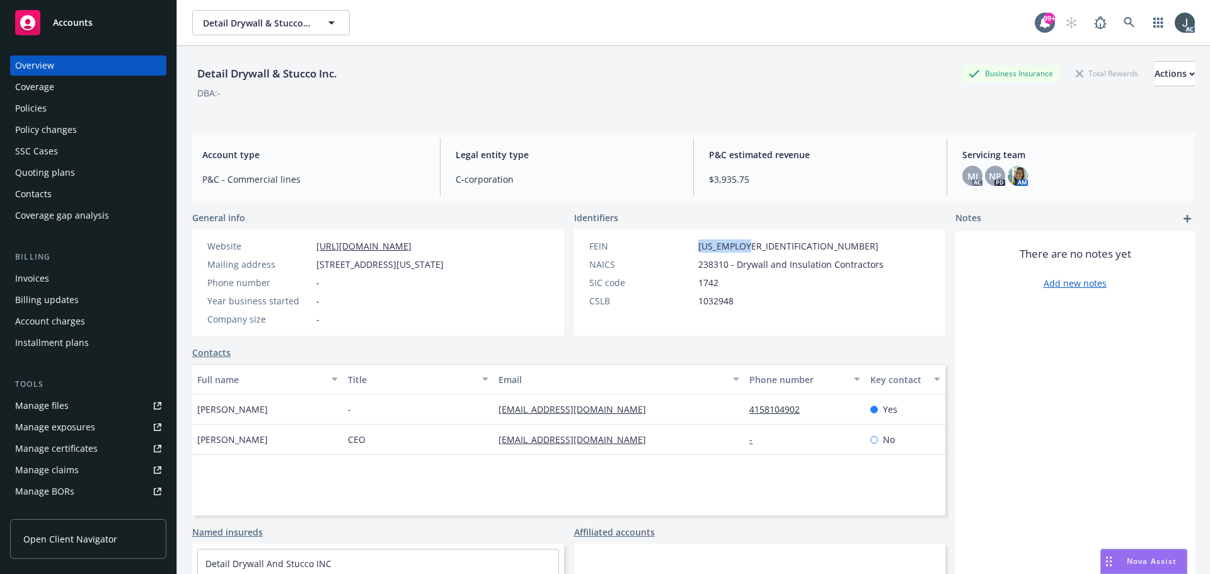
drag, startPoint x: 744, startPoint y: 246, endPoint x: 693, endPoint y: 247, distance: 51.1
click at [693, 247] on div "FEIN [US_EMPLOYER_IDENTIFICATION_NUMBER]" at bounding box center [736, 246] width 304 height 13
click at [46, 98] on div "Policies" at bounding box center [88, 108] width 146 height 20
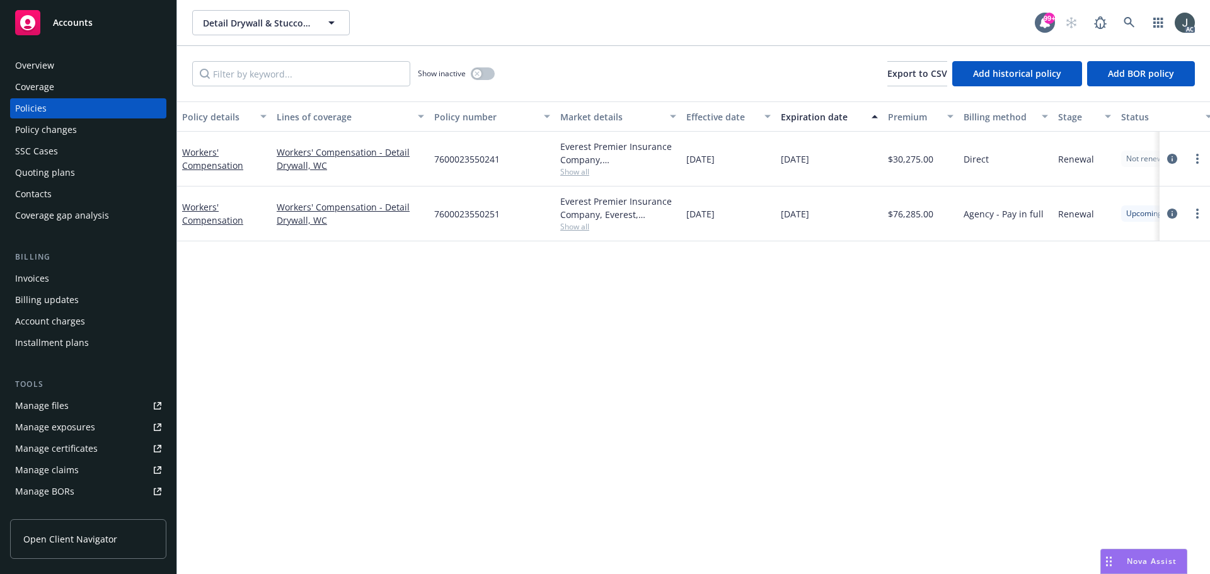
drag, startPoint x: 788, startPoint y: 161, endPoint x: 858, endPoint y: 162, distance: 70.0
click at [858, 162] on div "[DATE]" at bounding box center [829, 159] width 107 height 55
